Goal: Check status: Check status

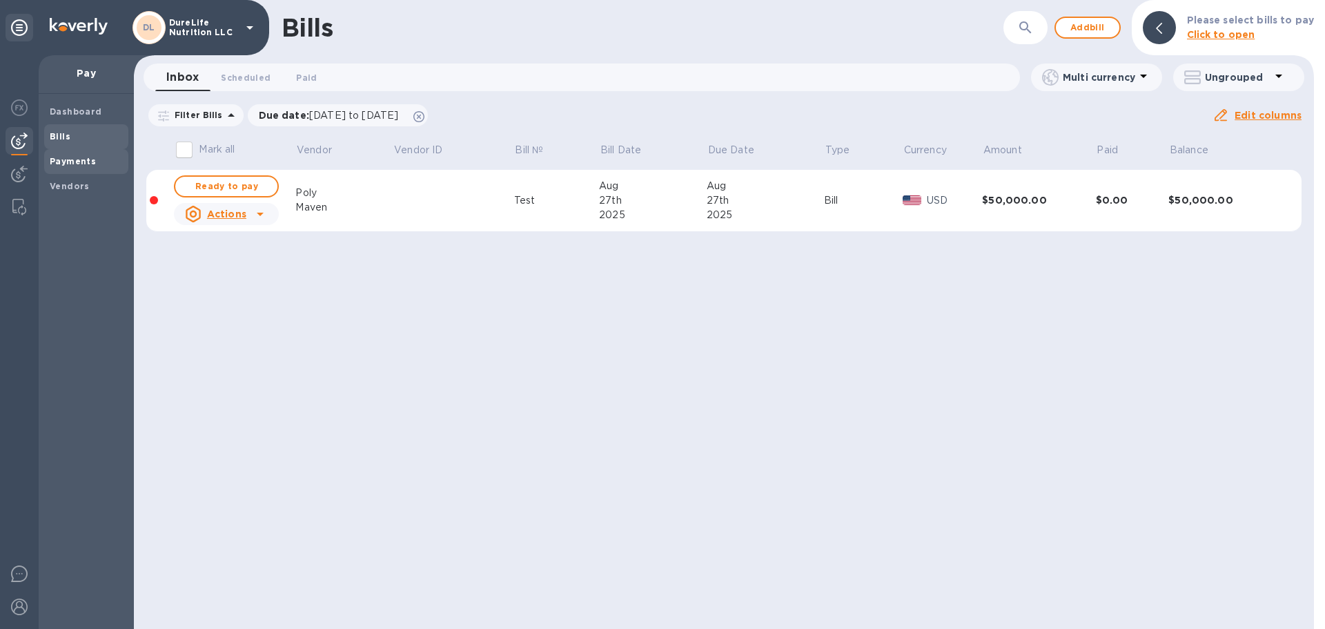
click at [101, 156] on span "Payments" at bounding box center [86, 162] width 73 height 14
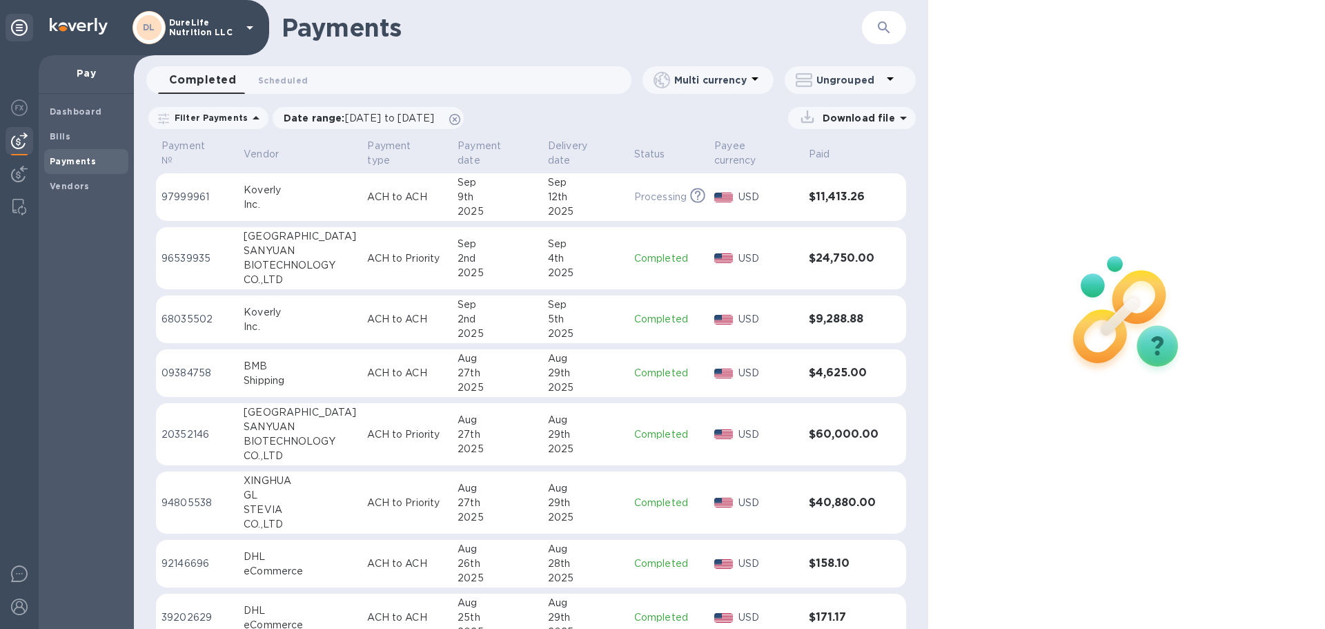
click at [582, 336] on div "2025" at bounding box center [585, 334] width 75 height 14
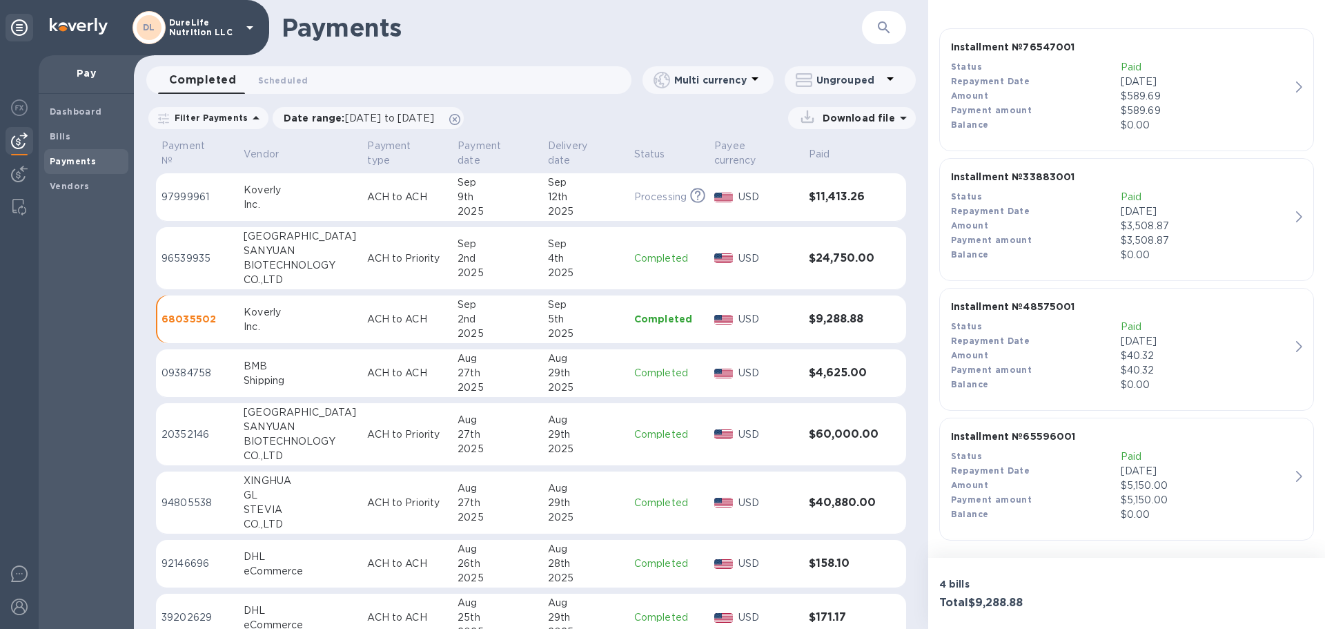
scroll to position [346, 0]
click at [661, 99] on div "Installment № 76547001 Status Paid Repayment Date [DATE] Amount $589.69 Payment…" at bounding box center [1121, 86] width 351 height 104
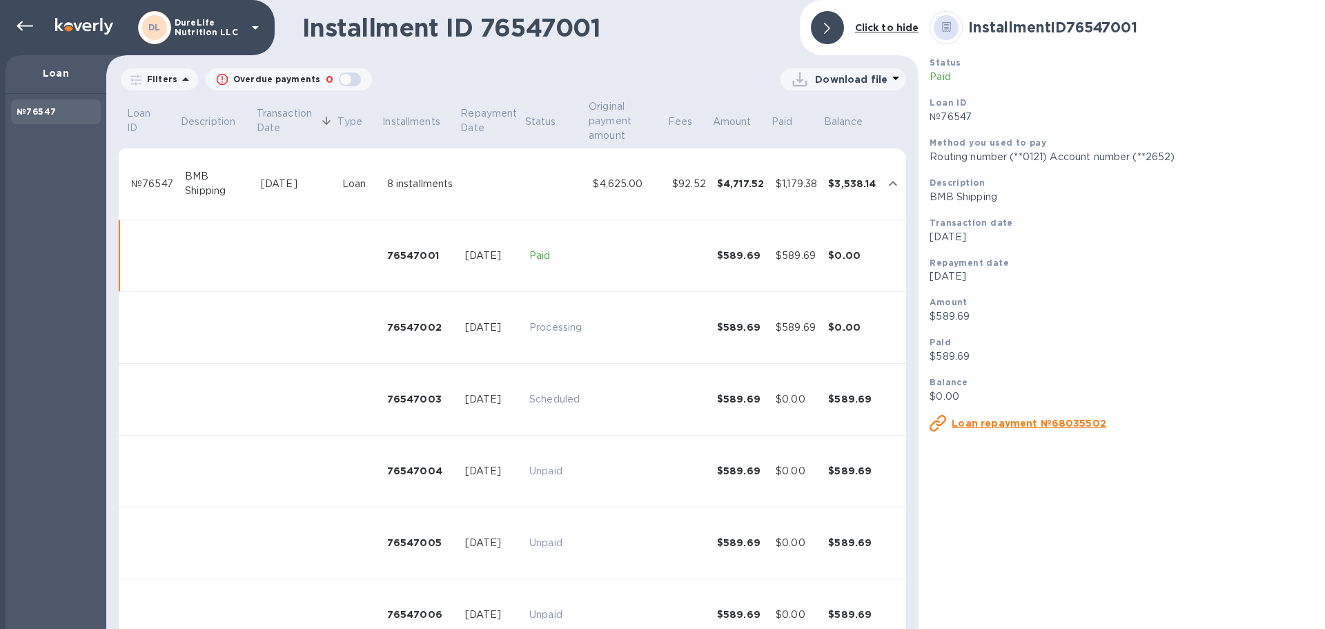
drag, startPoint x: 830, startPoint y: 23, endPoint x: 831, endPoint y: 32, distance: 9.0
click at [661, 28] on icon at bounding box center [827, 28] width 6 height 11
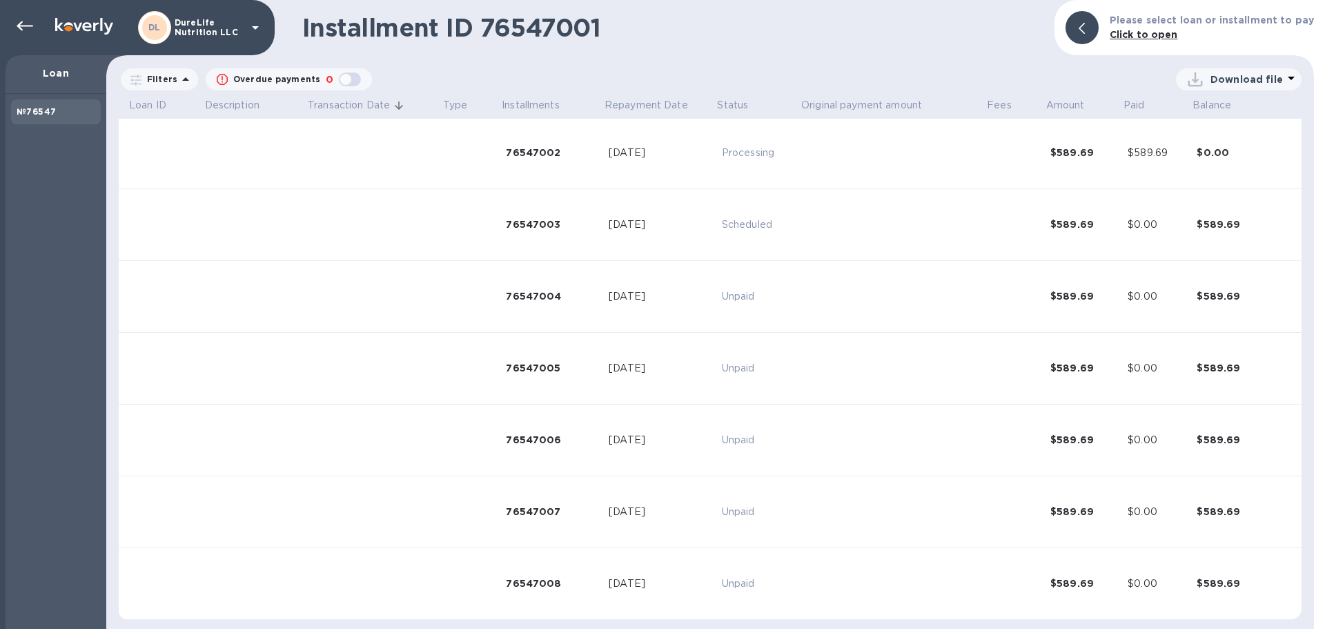
scroll to position [150, 0]
drag, startPoint x: 23, startPoint y: 23, endPoint x: 48, endPoint y: 14, distance: 25.8
click at [28, 24] on icon at bounding box center [25, 26] width 17 height 17
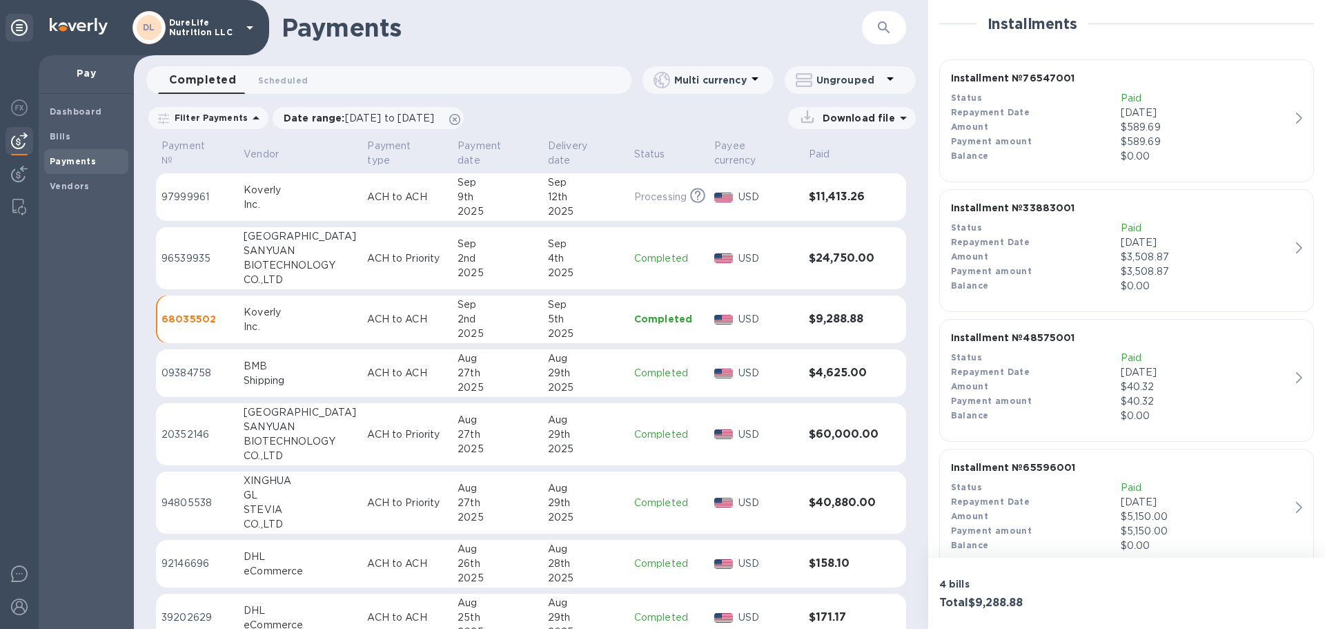
scroll to position [346, 0]
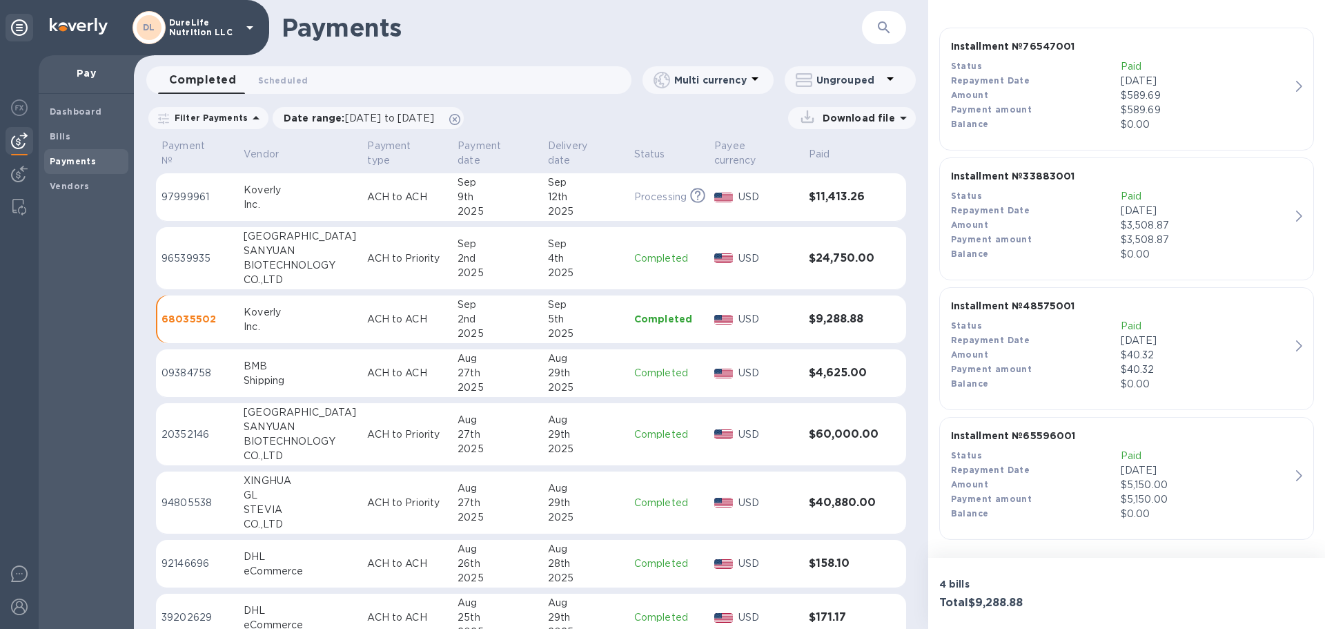
click at [657, 256] on p "Completed" at bounding box center [668, 258] width 69 height 14
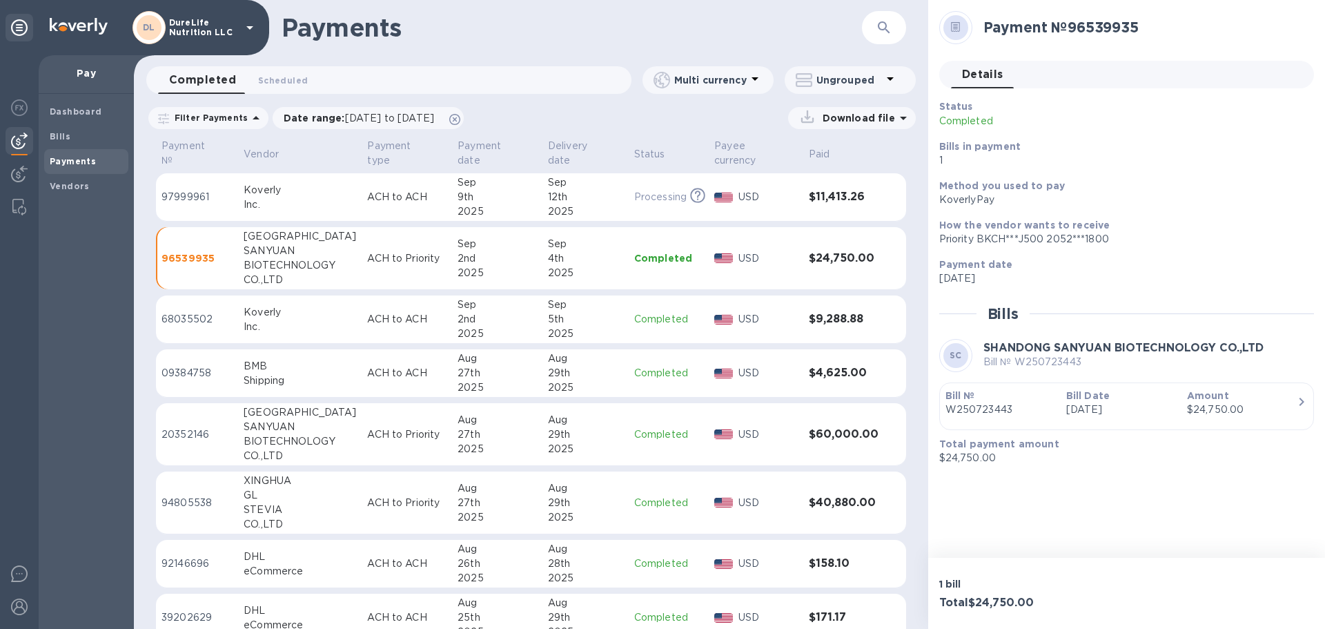
click at [647, 324] on p "Completed" at bounding box center [668, 319] width 69 height 14
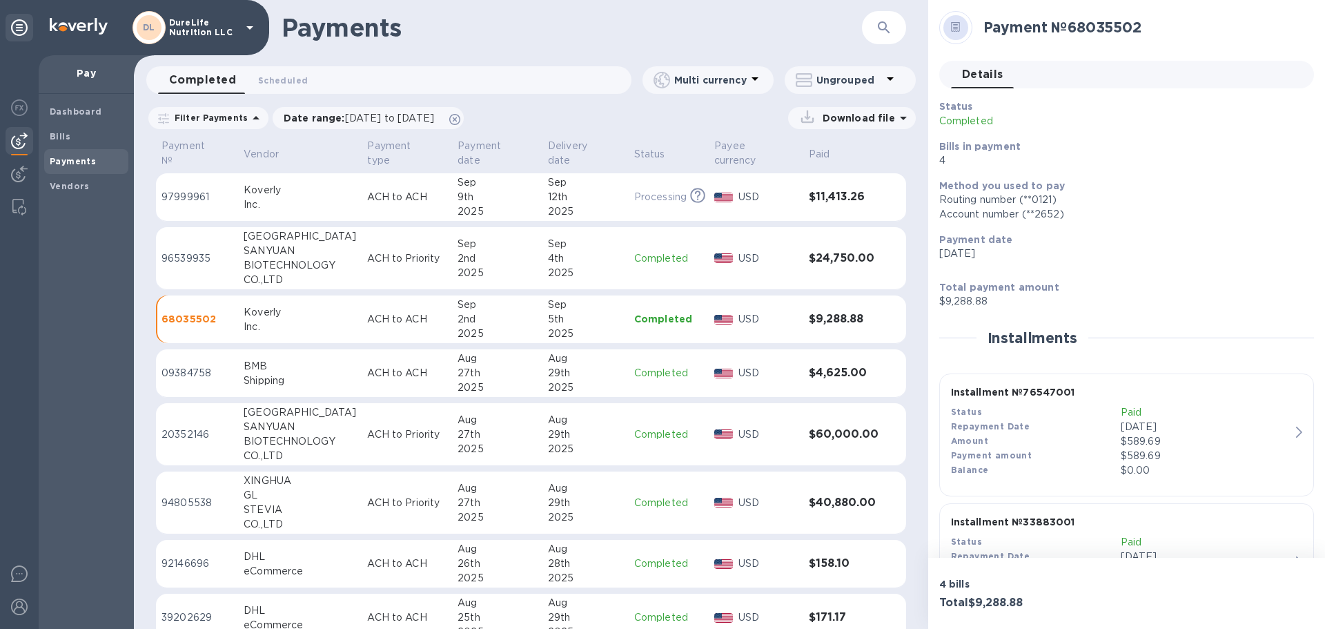
click at [508, 188] on div "Sep" at bounding box center [497, 182] width 79 height 14
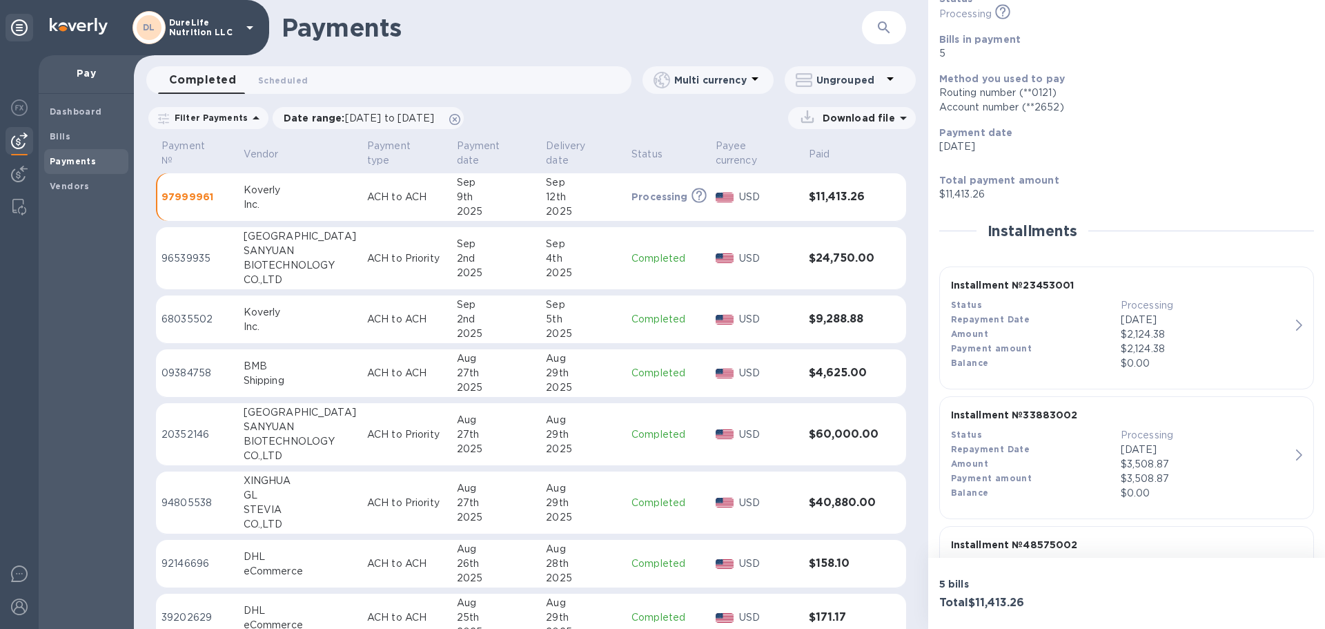
scroll to position [138, 0]
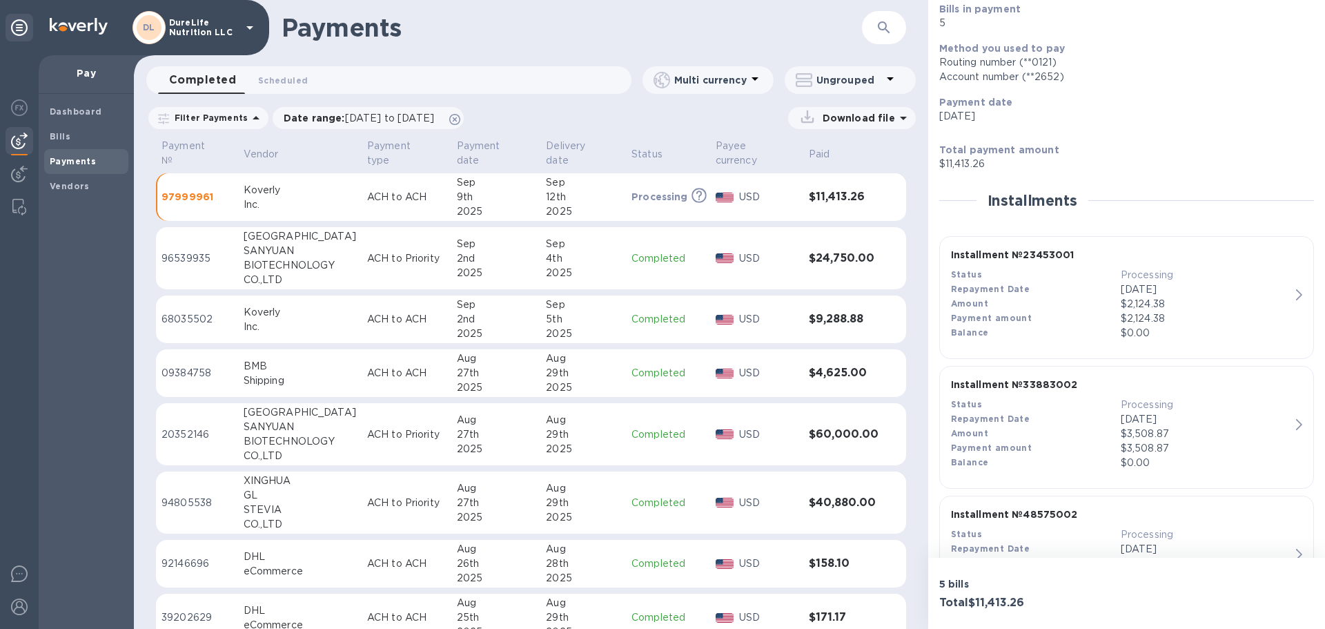
click at [661, 202] on p "USD" at bounding box center [768, 197] width 58 height 14
click at [369, 203] on p "ACH to ACH" at bounding box center [406, 197] width 79 height 14
click at [193, 193] on p "97999961" at bounding box center [197, 197] width 71 height 14
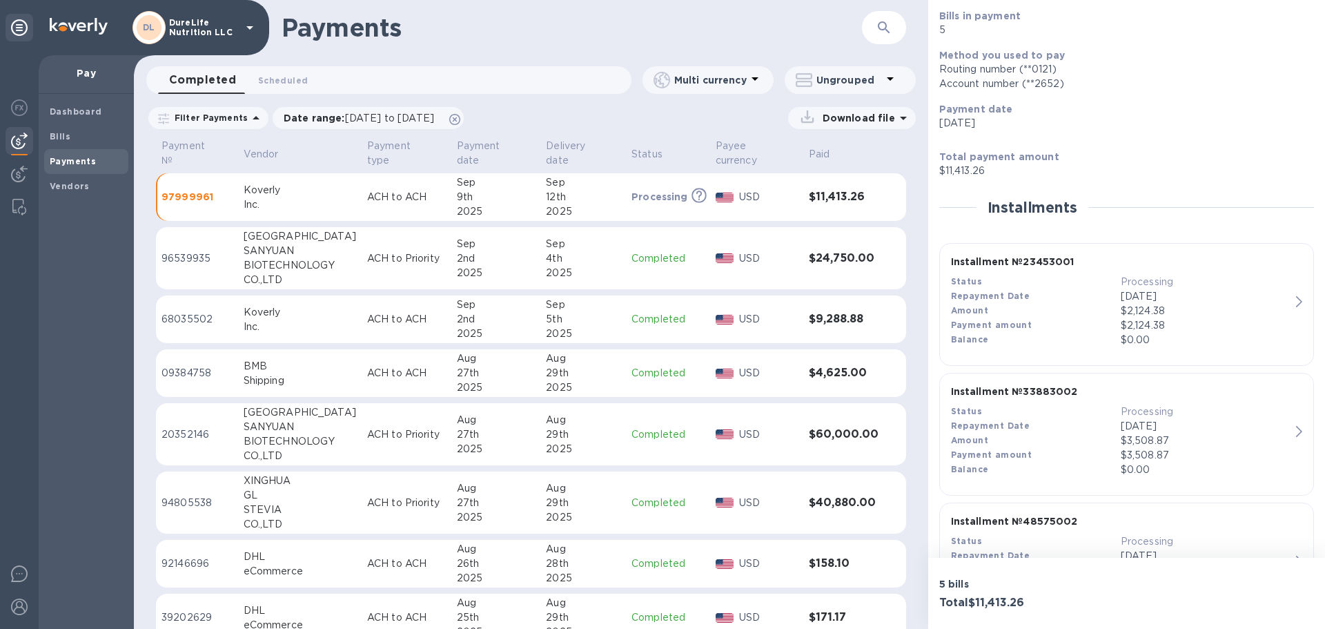
scroll to position [0, 0]
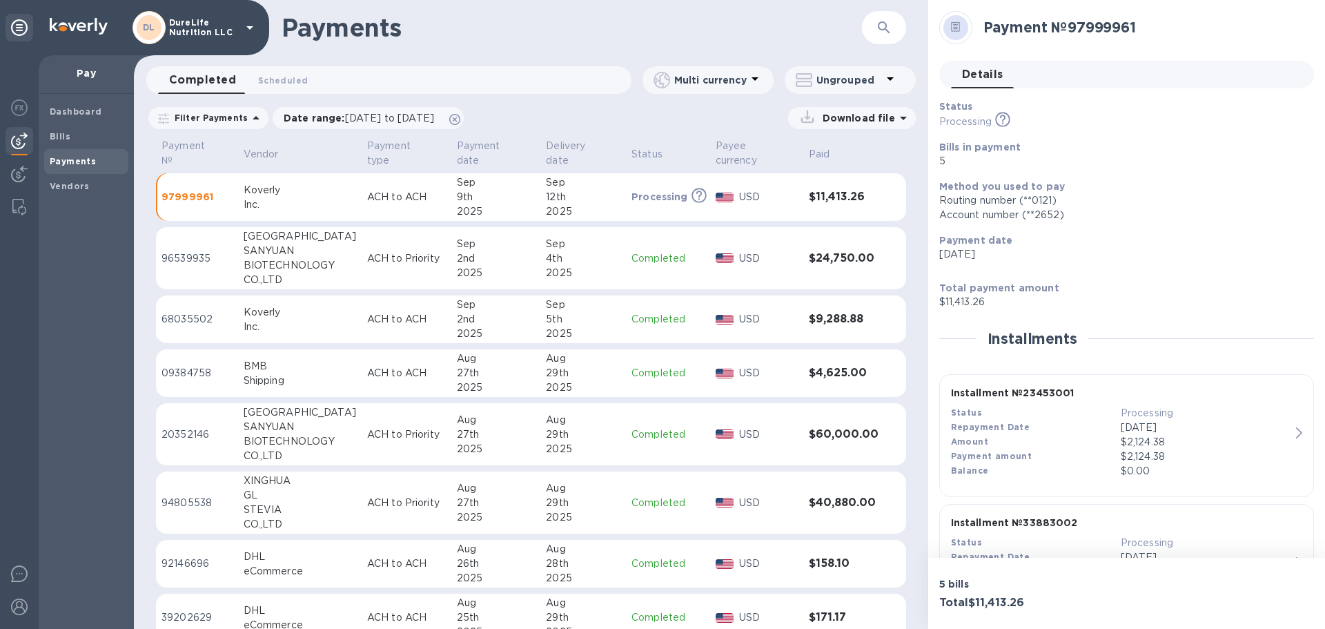
click at [661, 291] on b "Total payment amount" at bounding box center [999, 287] width 120 height 11
click at [661, 126] on icon at bounding box center [1002, 119] width 15 height 15
drag, startPoint x: 999, startPoint y: 120, endPoint x: 982, endPoint y: 104, distance: 23.9
click at [661, 120] on icon at bounding box center [1002, 119] width 15 height 15
click at [661, 31] on icon at bounding box center [955, 27] width 9 height 10
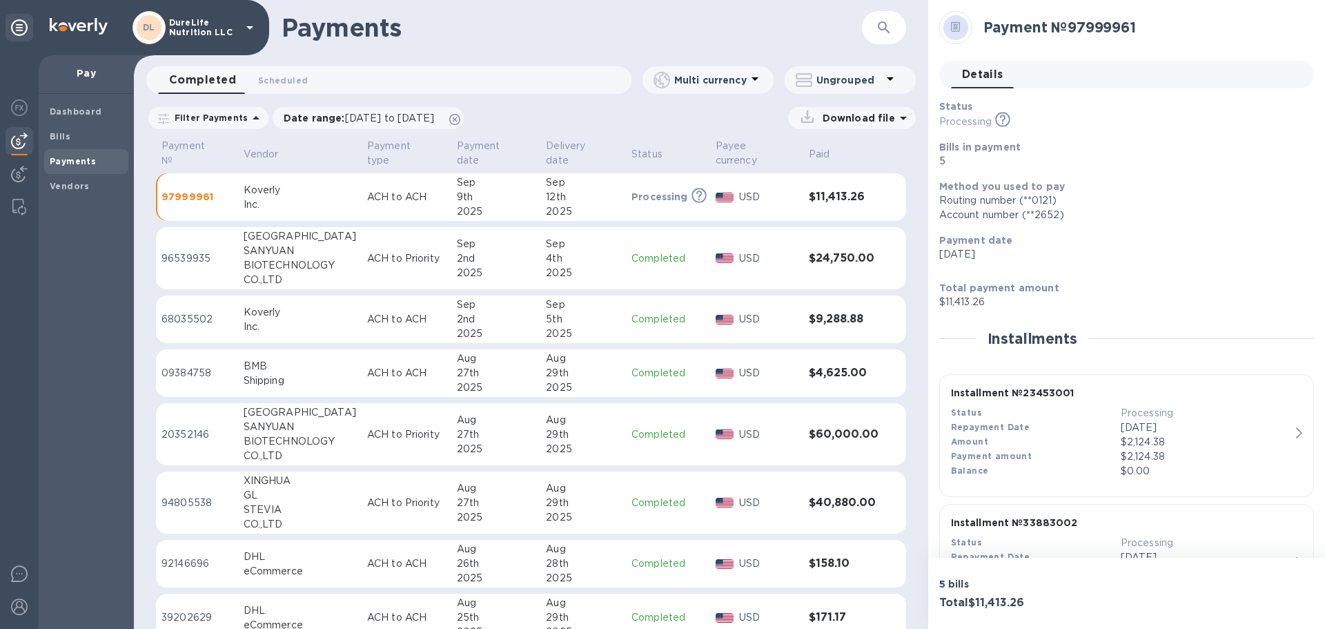
drag, startPoint x: 957, startPoint y: 21, endPoint x: 972, endPoint y: 29, distance: 17.0
click at [661, 23] on div at bounding box center [956, 27] width 25 height 25
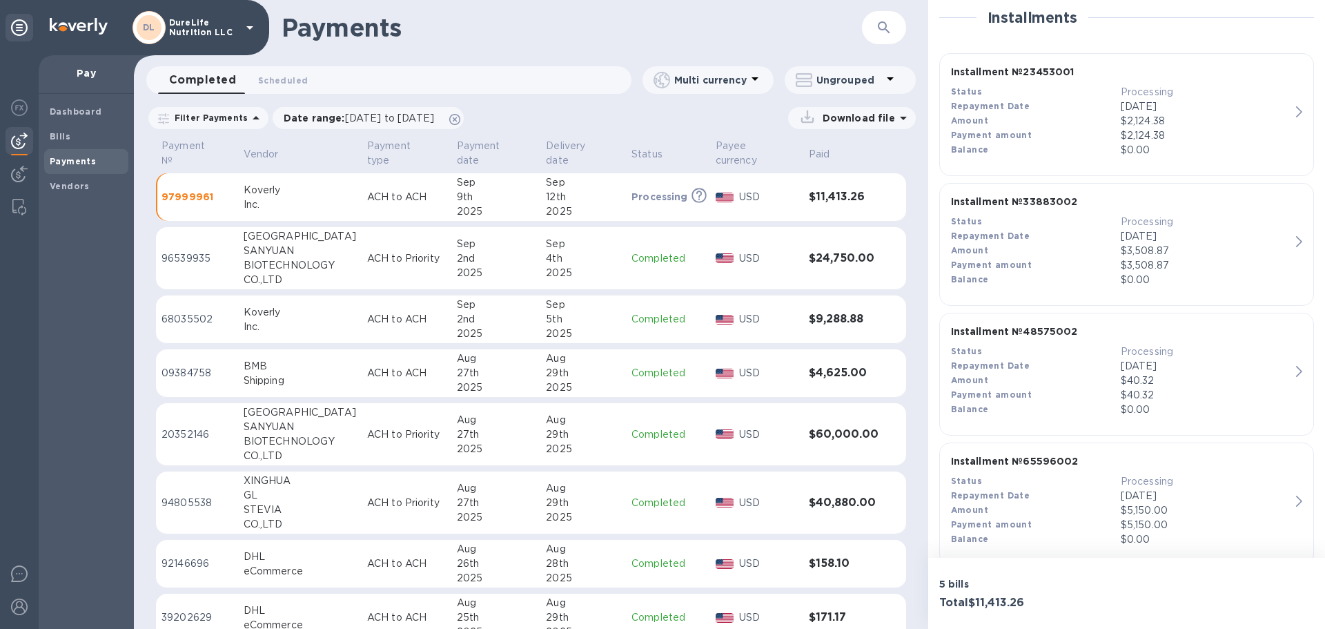
scroll to position [345, 0]
